Goal: Information Seeking & Learning: Find specific fact

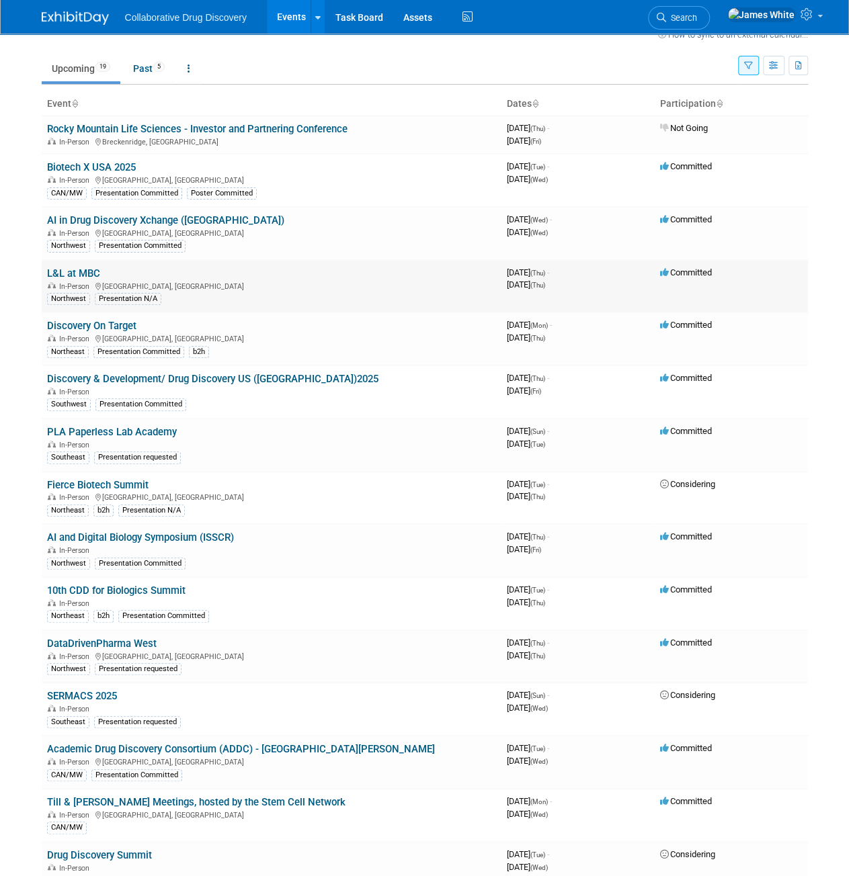
click at [71, 267] on link "L&L at MBC" at bounding box center [73, 273] width 53 height 12
click at [123, 326] on link "Discovery On Target" at bounding box center [91, 326] width 89 height 12
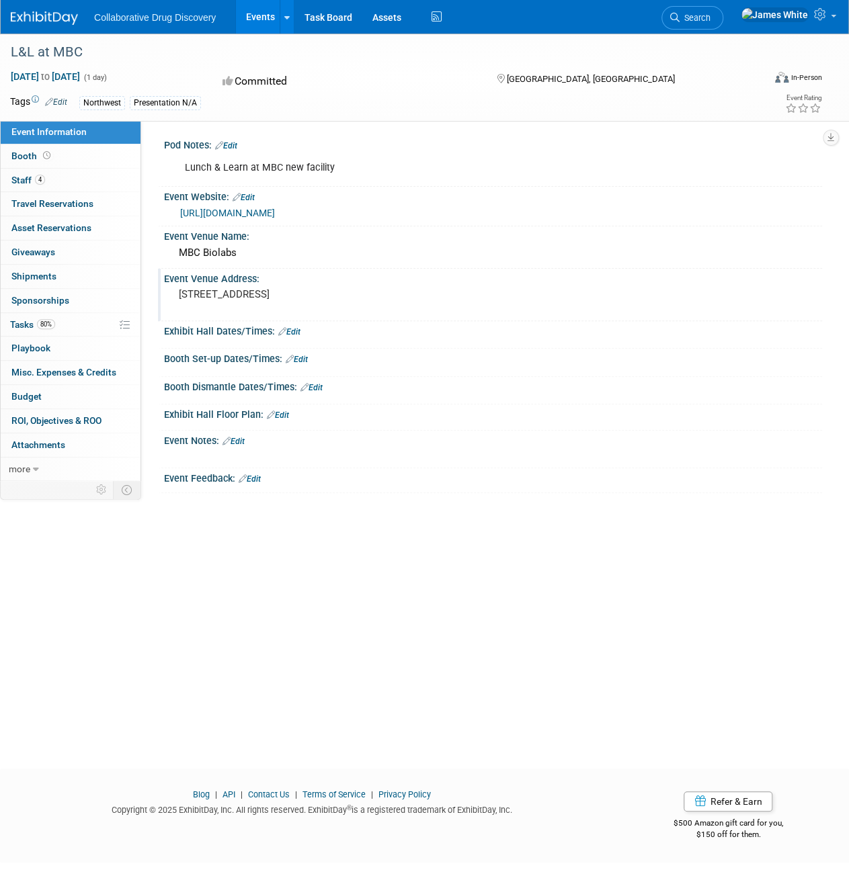
drag, startPoint x: 331, startPoint y: 295, endPoint x: 172, endPoint y: 305, distance: 159.6
click at [172, 305] on div "[STREET_ADDRESS]" at bounding box center [301, 301] width 274 height 32
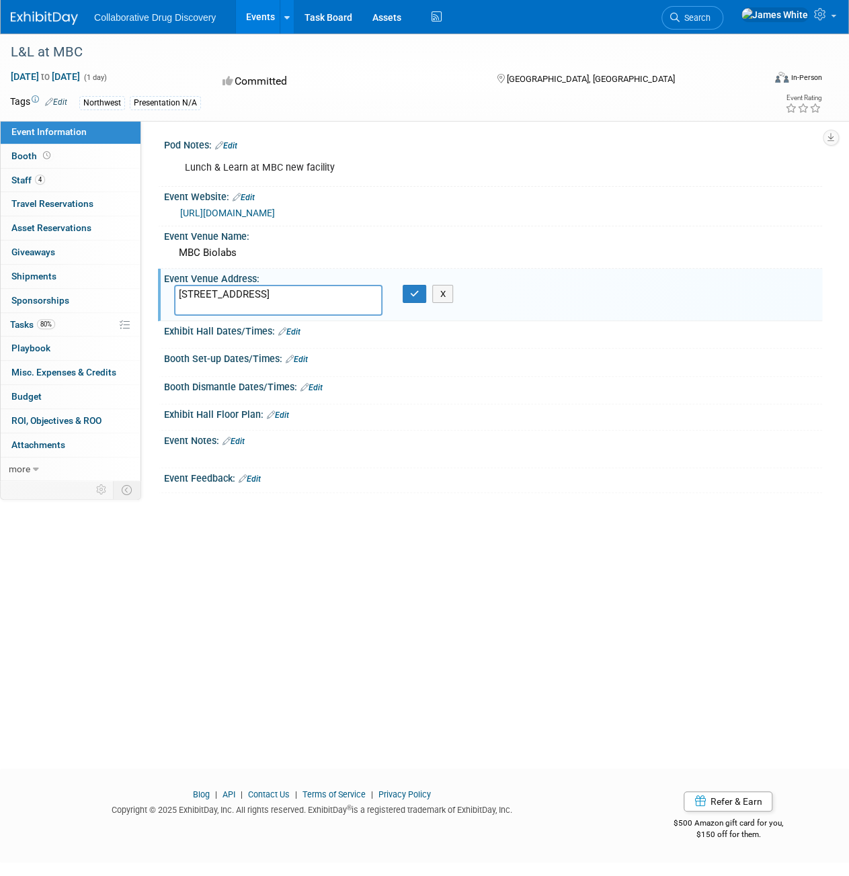
drag, startPoint x: 301, startPoint y: 292, endPoint x: 161, endPoint y: 292, distance: 140.4
click at [161, 292] on div "Event Venue Address: [STREET_ADDRESS] [STREET_ADDRESS] X" at bounding box center [490, 295] width 664 height 52
click at [415, 294] on icon "button" at bounding box center [414, 294] width 9 height 9
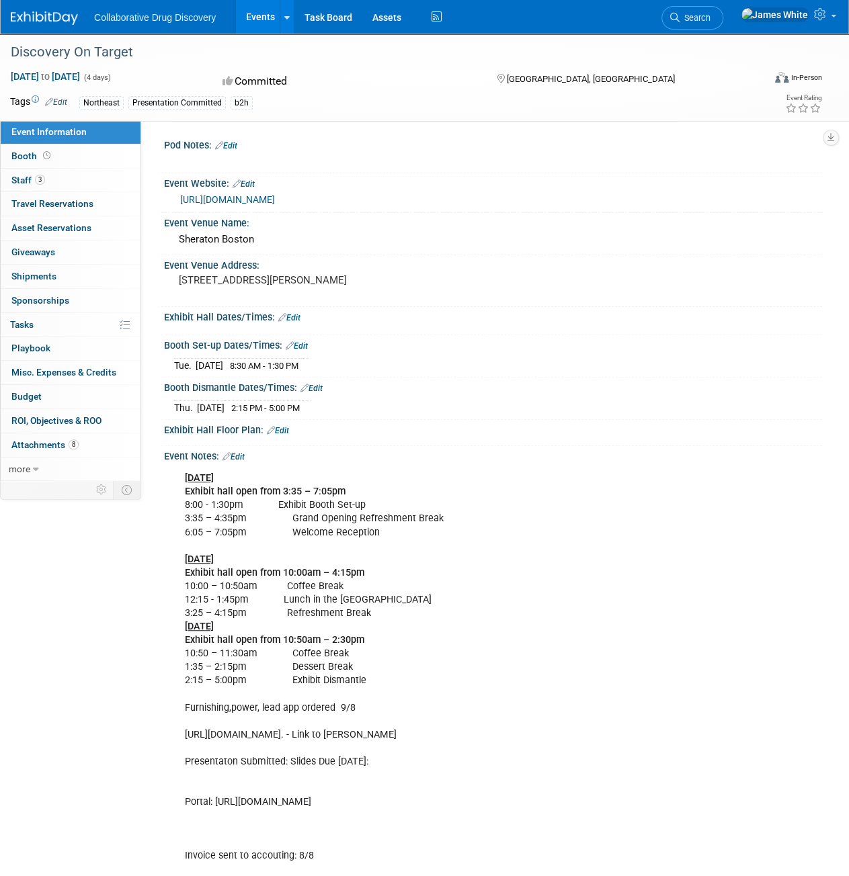
click at [275, 200] on link "https://www.discoveryontarget.com/" at bounding box center [227, 199] width 95 height 11
